Goal: Transaction & Acquisition: Subscribe to service/newsletter

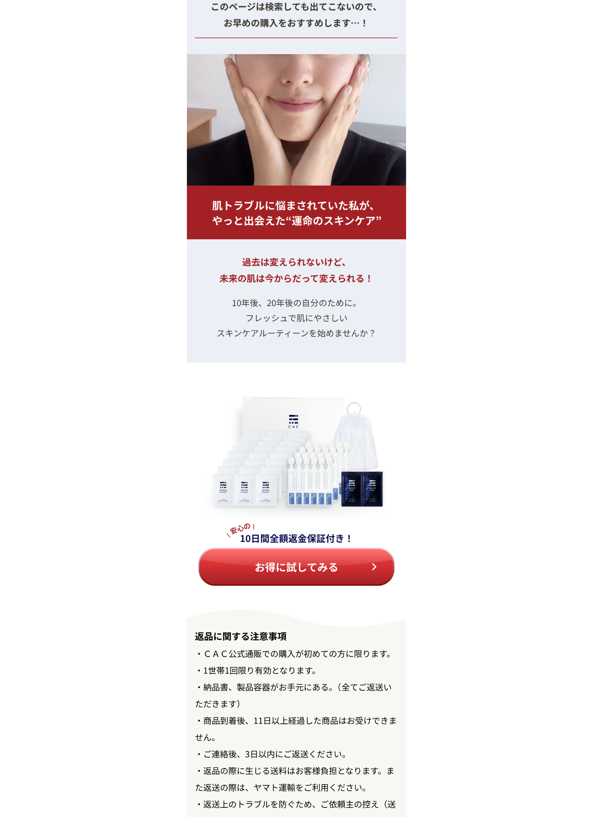
scroll to position [8620, 0]
click at [336, 566] on img at bounding box center [296, 495] width 219 height 264
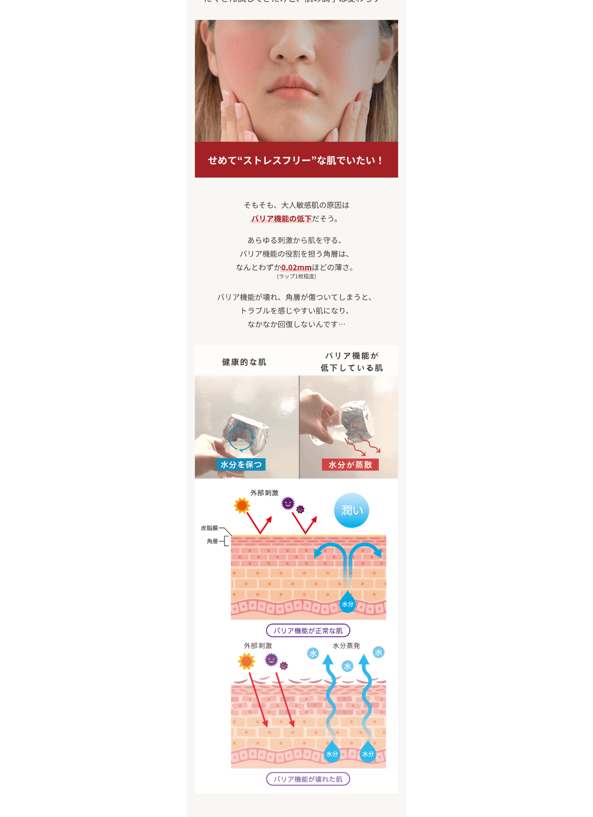
scroll to position [0, 0]
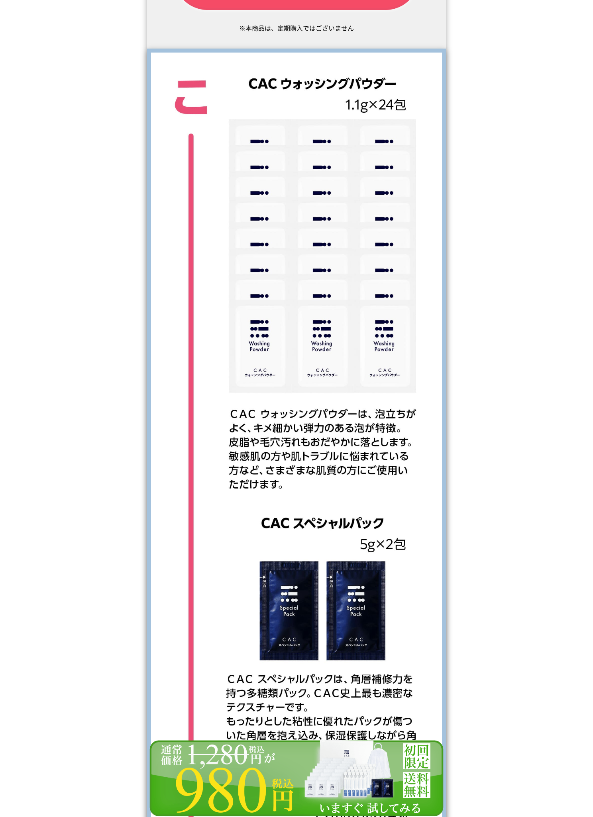
scroll to position [1286, 0]
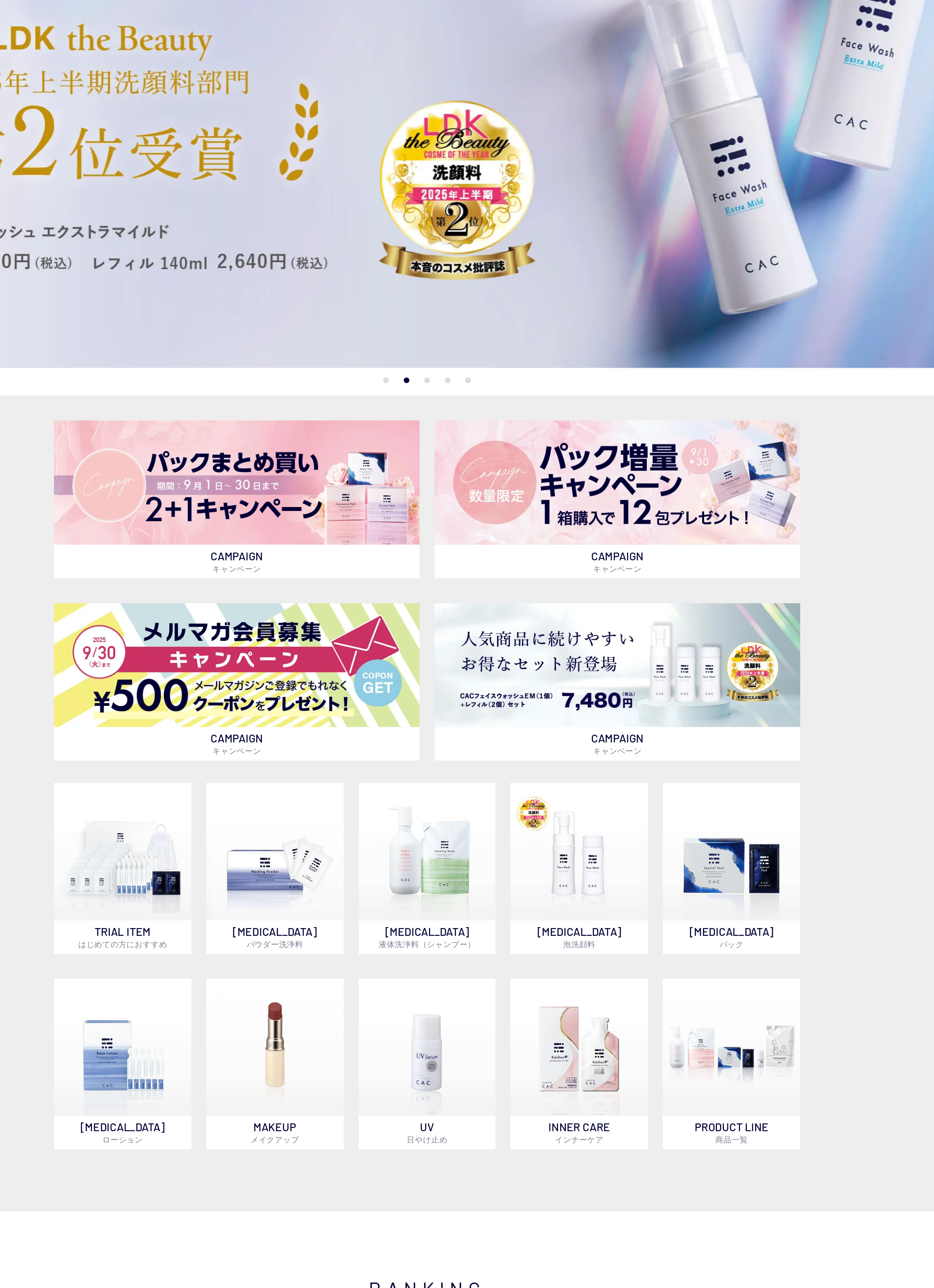
click at [234, 386] on img at bounding box center [348, 424] width 229 height 77
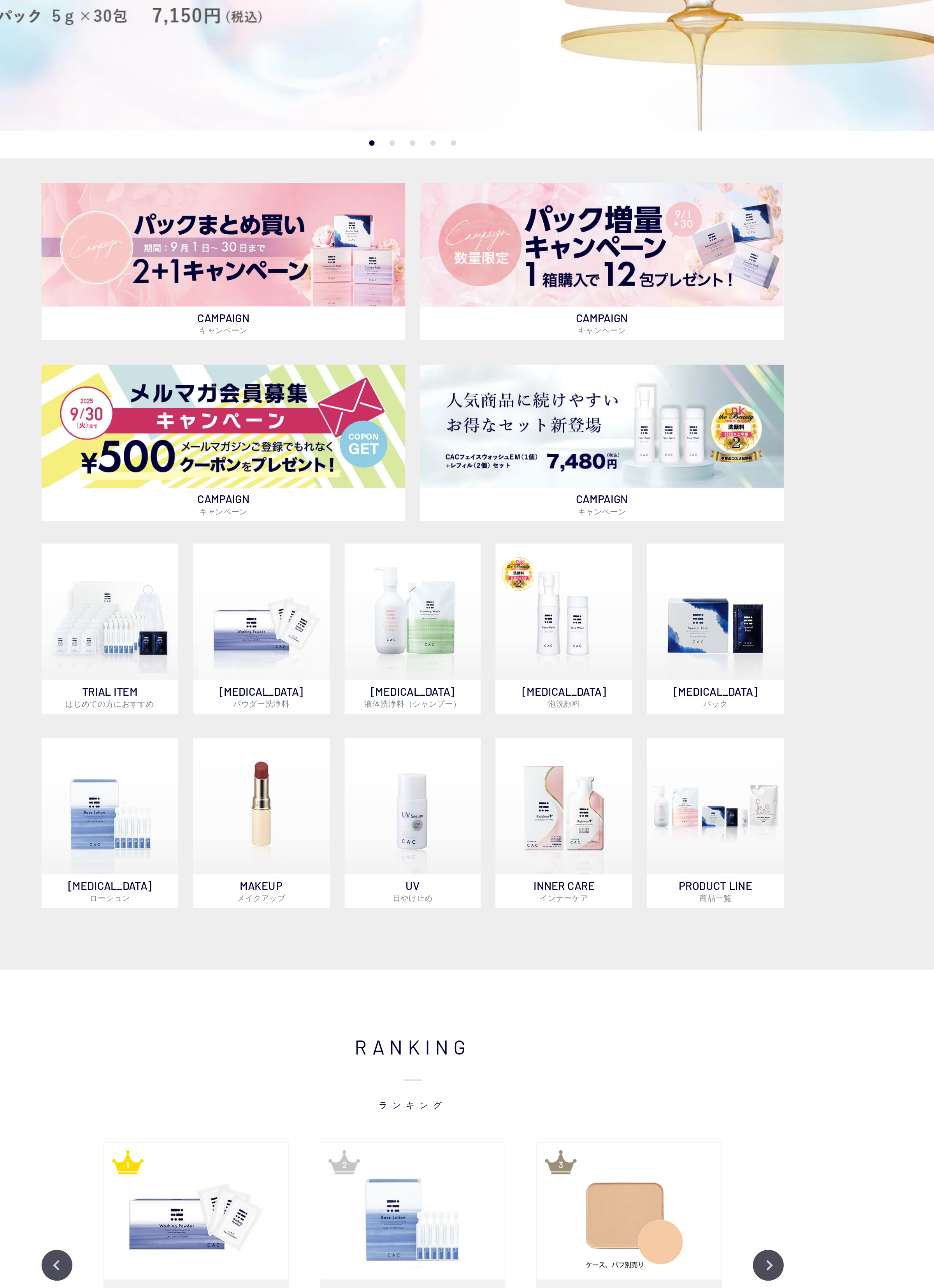
click at [329, 612] on img at bounding box center [372, 655] width 86 height 86
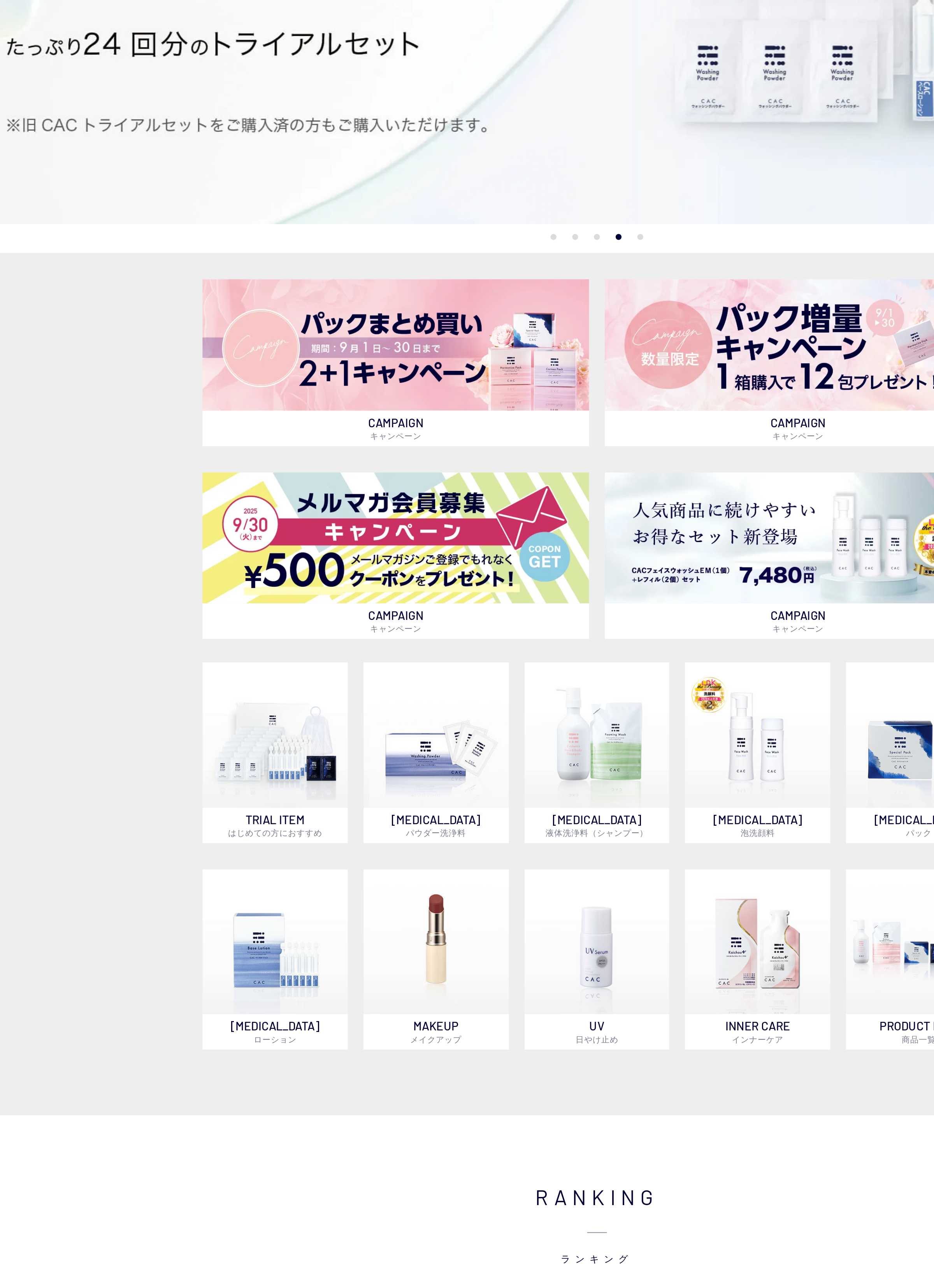
click at [234, 734] on img at bounding box center [276, 777] width 86 height 86
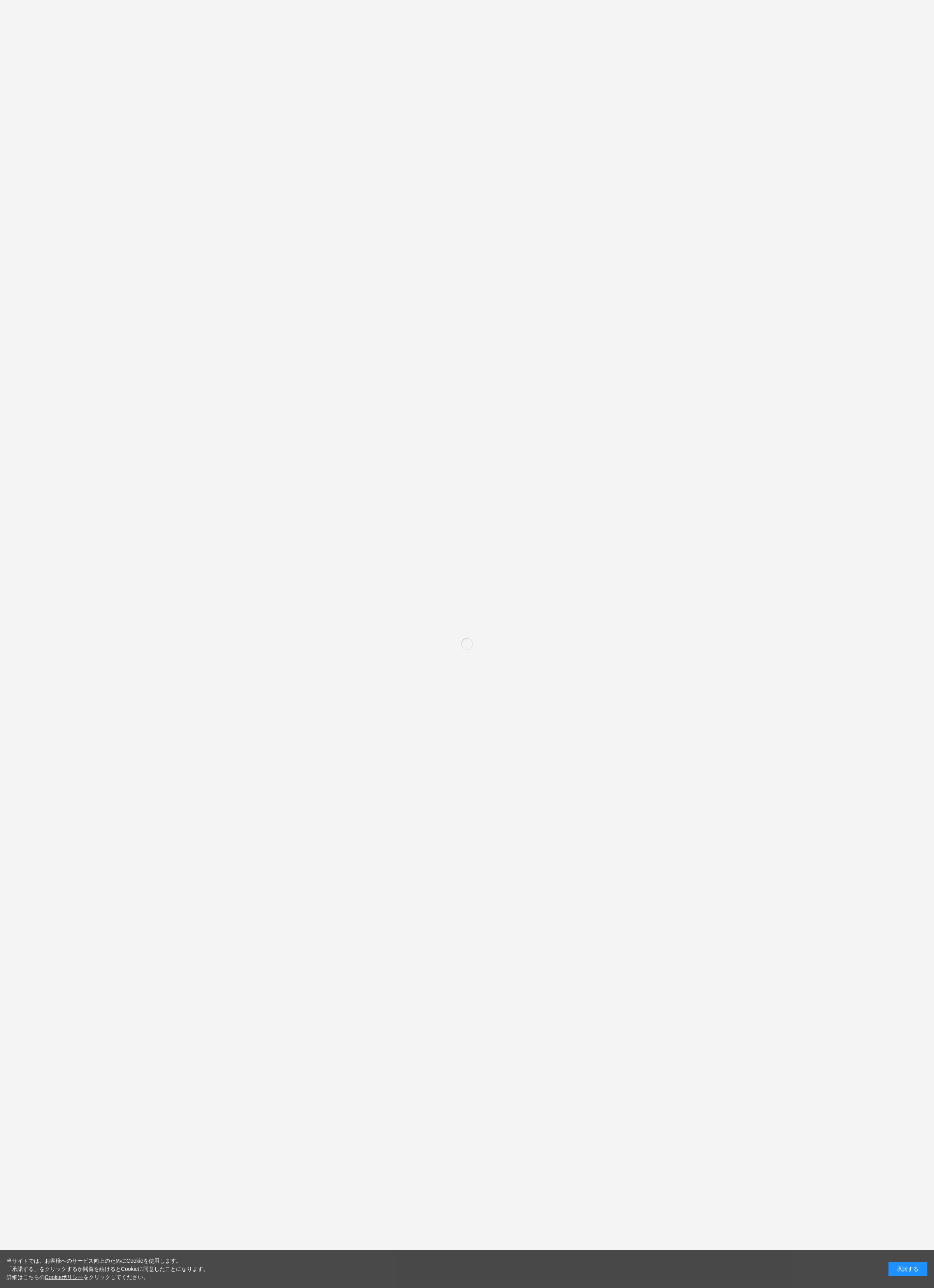
scroll to position [61, 0]
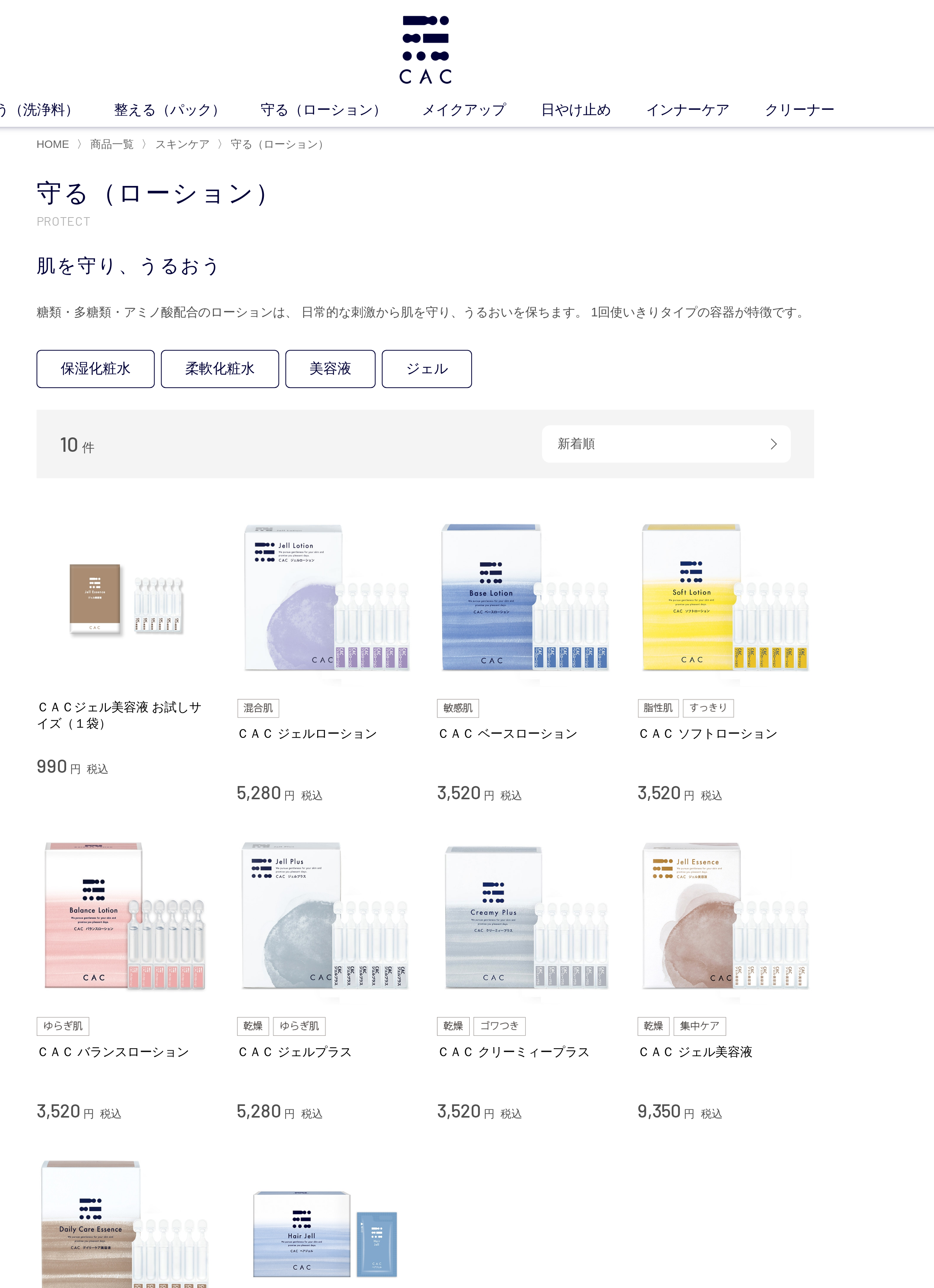
click at [473, 341] on img at bounding box center [517, 299] width 89 height 89
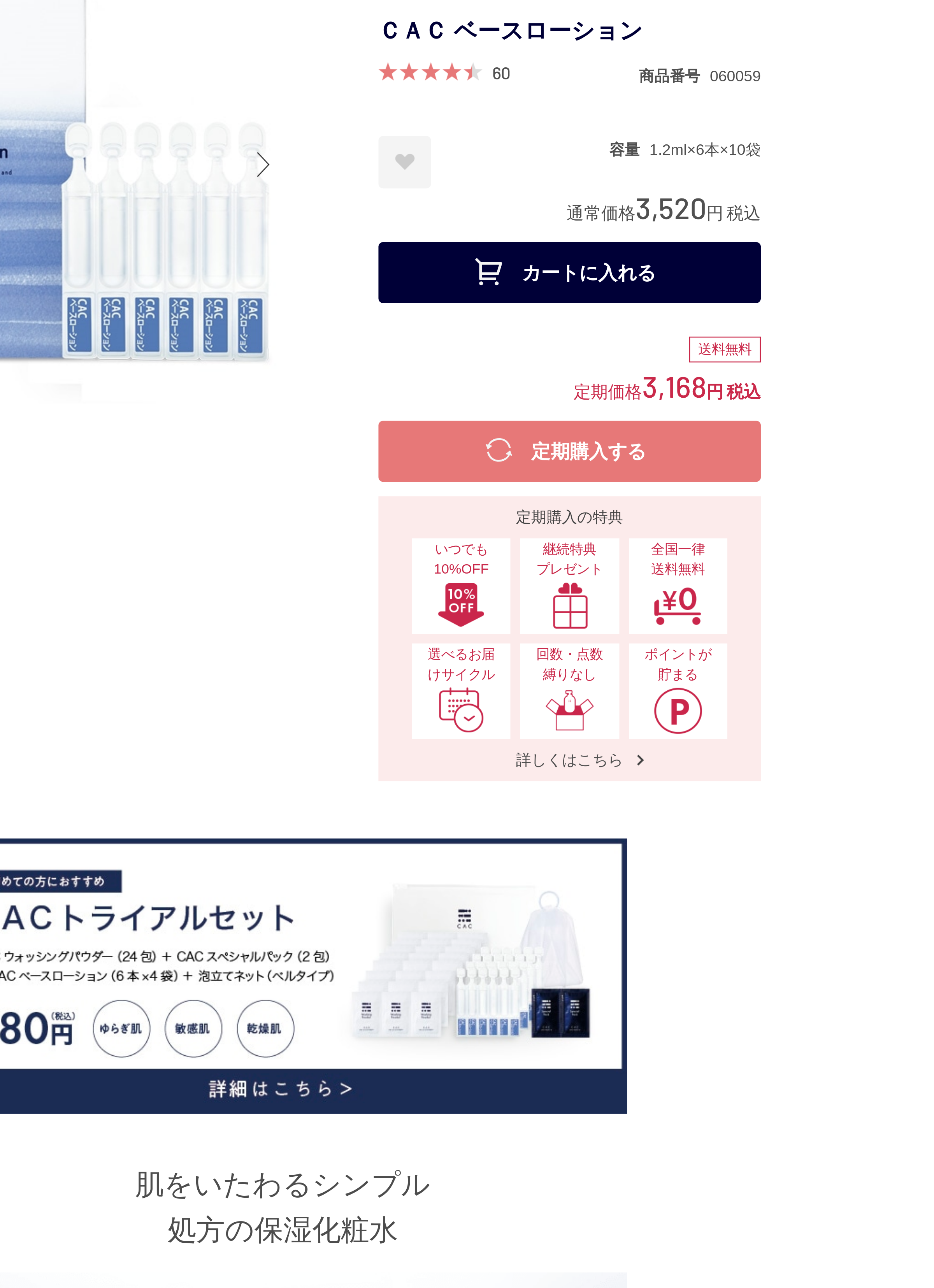
click at [573, 296] on img at bounding box center [583, 306] width 21 height 20
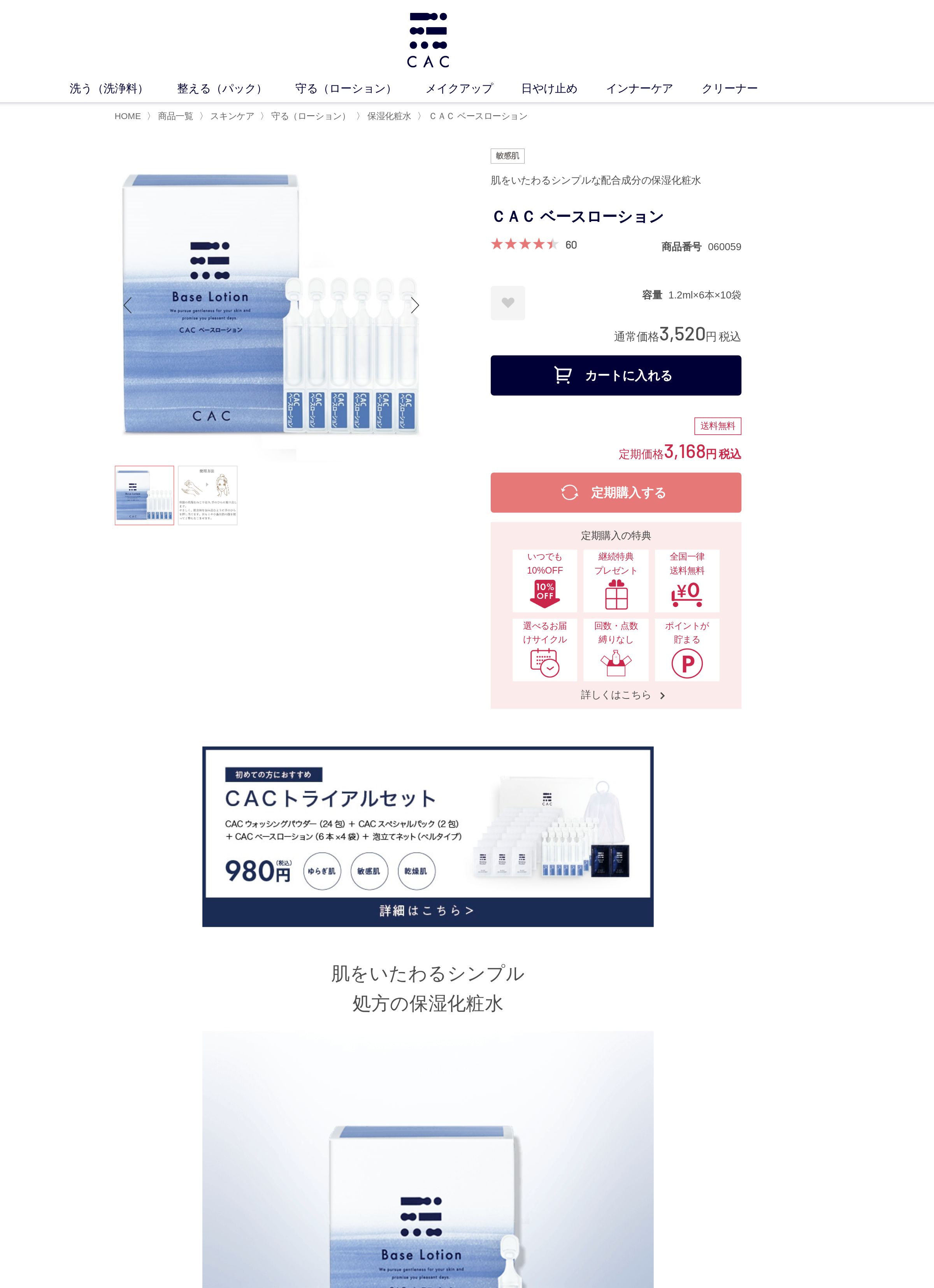
click at [506, 305] on button "定期購入する" at bounding box center [583, 305] width 155 height 24
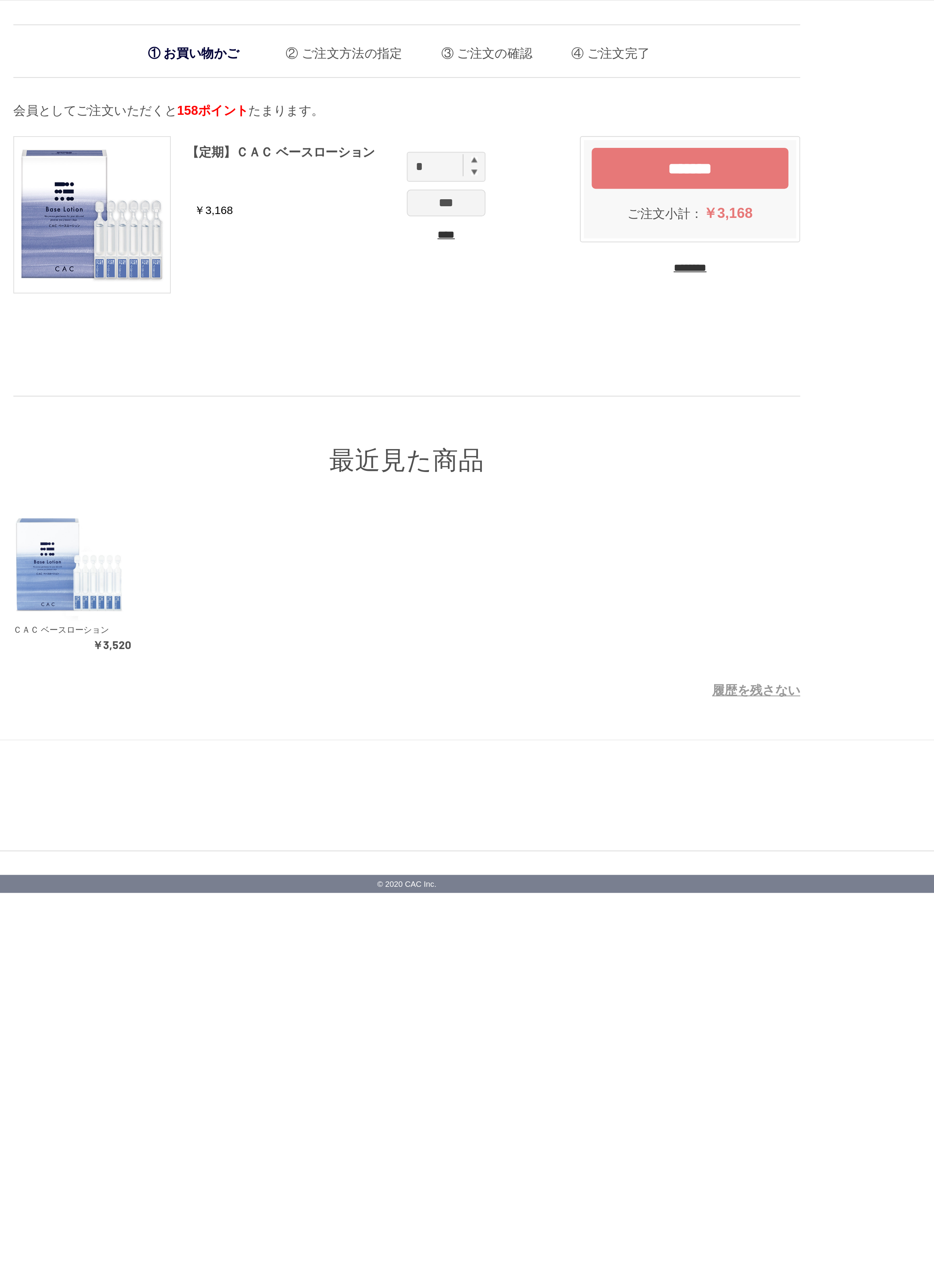
click at [559, 79] on input "*******" at bounding box center [608, 83] width 98 height 21
